Goal: Navigation & Orientation: Find specific page/section

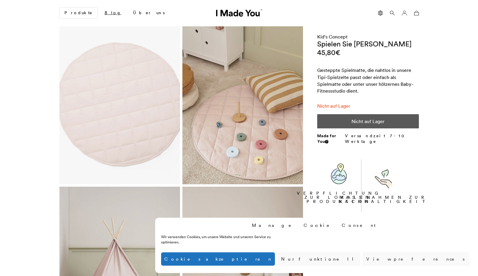
click at [100, 14] on link "Blog" at bounding box center [113, 13] width 26 height 10
click at [78, 14] on link "Produkte" at bounding box center [78, 13] width 38 height 11
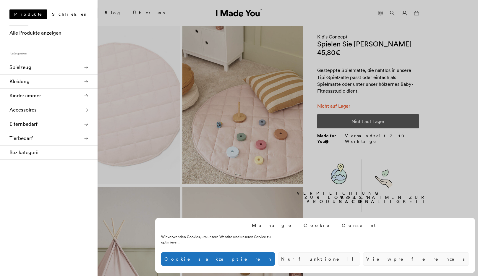
click at [78, 14] on link "Schließen" at bounding box center [70, 14] width 36 height 6
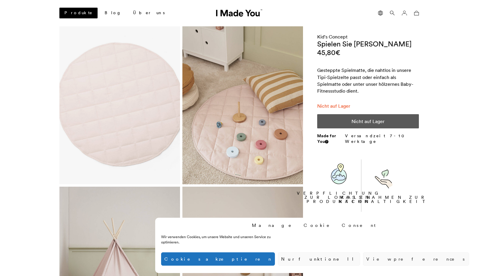
click at [76, 13] on link "Produkte" at bounding box center [78, 13] width 38 height 11
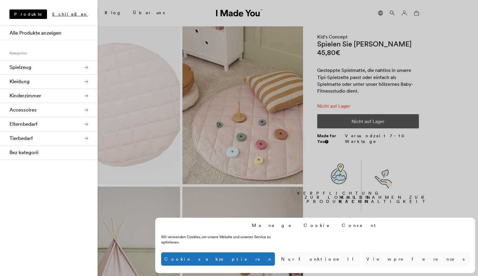
click at [52, 96] on link "Kinderzimmer" at bounding box center [49, 96] width 98 height 14
click at [150, 102] on div at bounding box center [239, 138] width 478 height 276
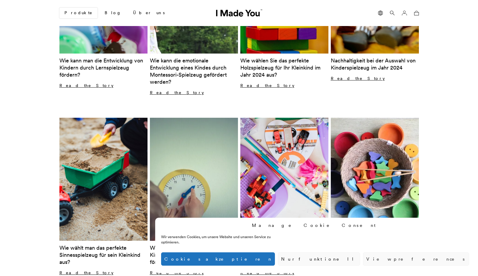
scroll to position [130, 0]
